Goal: Find specific page/section: Find specific page/section

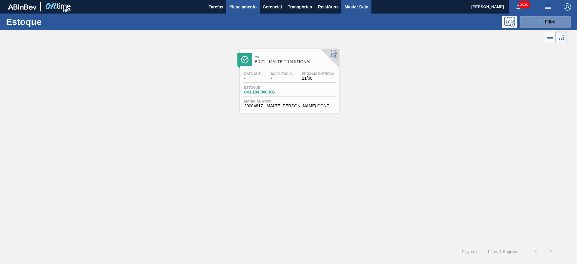
click at [348, 9] on span "Master Data" at bounding box center [356, 6] width 24 height 7
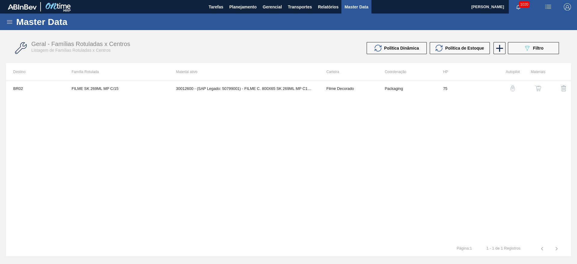
click at [11, 23] on icon at bounding box center [9, 22] width 5 height 4
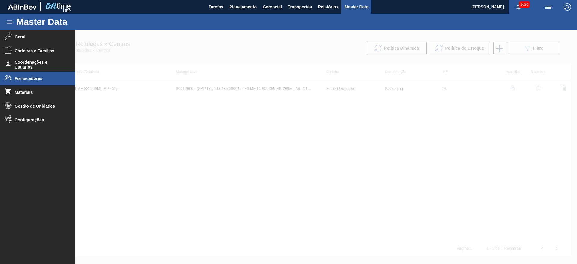
click at [30, 77] on span "Fornecedores" at bounding box center [40, 78] width 50 height 5
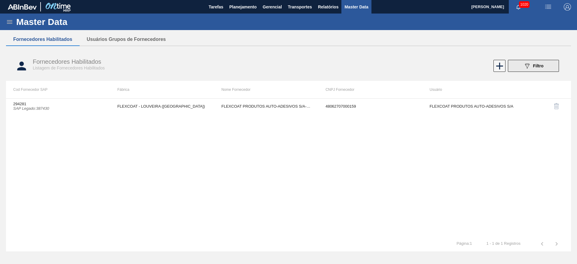
click at [530, 66] on icon "089F7B8B-B2A5-4AFE-B5C0-19BA573D28AC" at bounding box center [526, 65] width 7 height 7
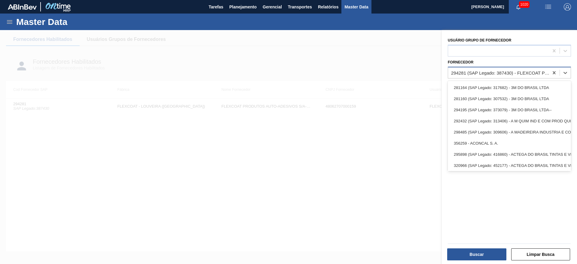
click at [467, 75] on div "294281 (SAP Legado: 387430) - FLEXCOAT PRODUTOS AUTO-ADESIVOS S/A-ADESIVOS SA-" at bounding box center [498, 72] width 101 height 9
paste input "393657"
type input "393657"
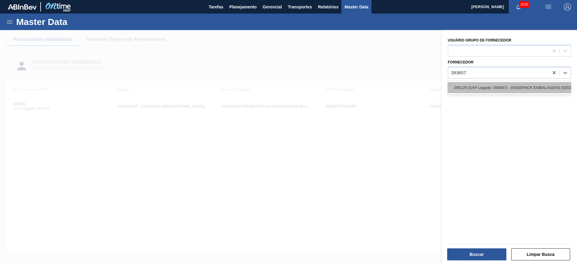
click at [467, 86] on div "295129 (SAP Legado: 393657) - ENGEPACK EMBALAGENS [GEOGRAPHIC_DATA] SA" at bounding box center [509, 87] width 123 height 11
